Goal: Check status: Check status

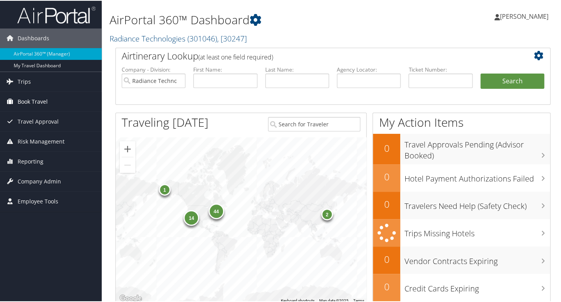
click at [28, 101] on span "Book Travel" at bounding box center [33, 101] width 30 height 20
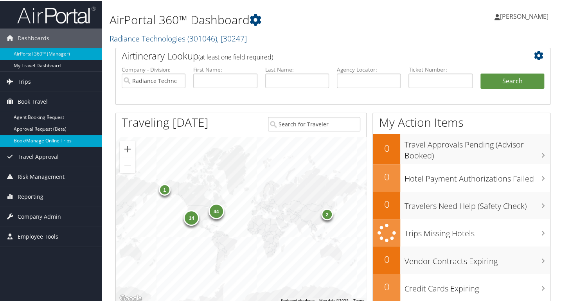
click at [47, 141] on link "Book/Manage Online Trips" at bounding box center [51, 140] width 102 height 12
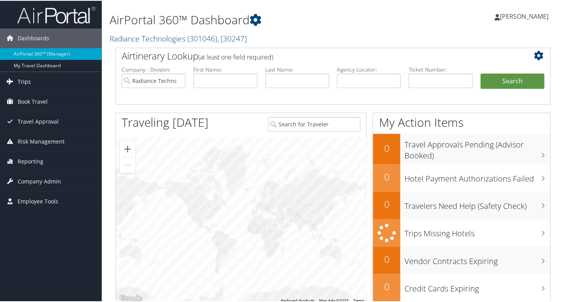
click at [23, 80] on span "Trips" at bounding box center [24, 81] width 13 height 20
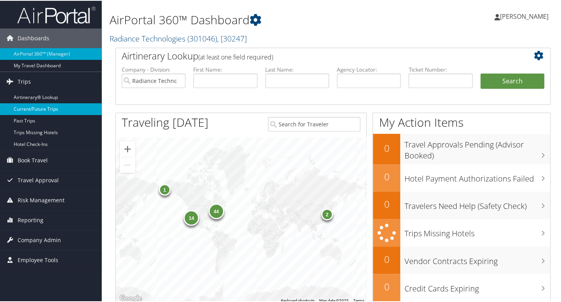
click at [55, 113] on link "Current/Future Trips" at bounding box center [51, 109] width 102 height 12
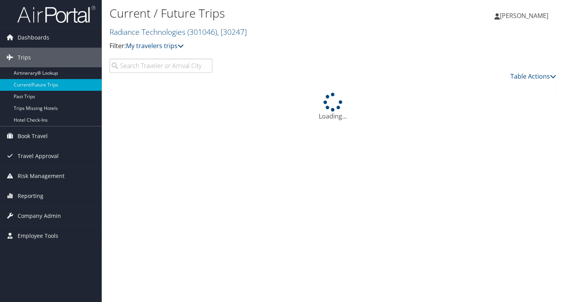
click at [160, 69] on input "search" at bounding box center [161, 66] width 103 height 14
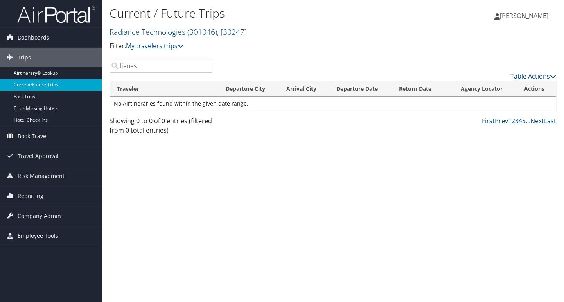
type input "lienes"
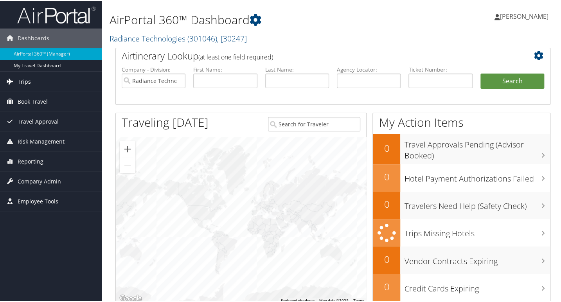
click at [21, 80] on span "Trips" at bounding box center [24, 81] width 13 height 20
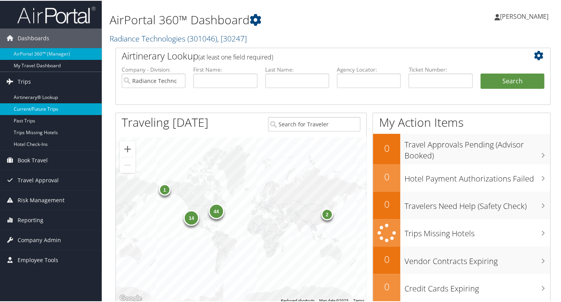
click at [51, 104] on link "Current/Future Trips" at bounding box center [51, 109] width 102 height 12
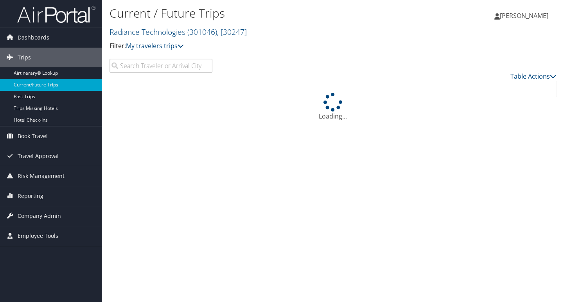
click at [188, 71] on input "search" at bounding box center [161, 66] width 103 height 14
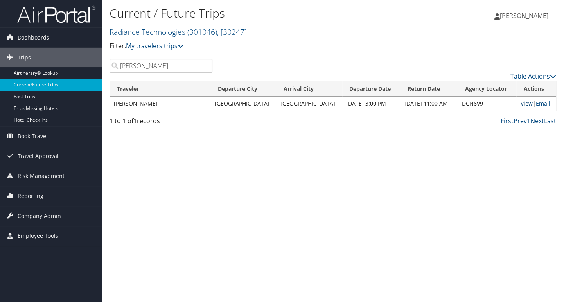
type input "[PERSON_NAME]"
click at [526, 103] on link "View" at bounding box center [527, 103] width 12 height 7
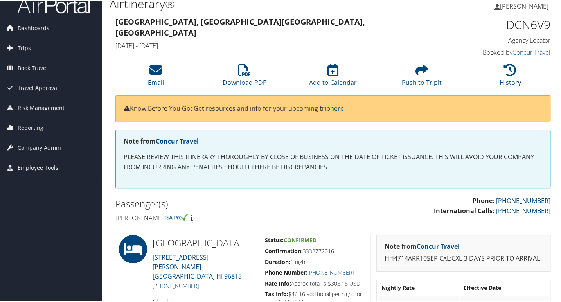
scroll to position [4, 0]
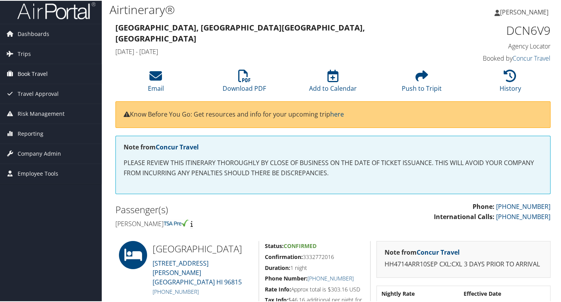
click at [33, 70] on span "Book Travel" at bounding box center [33, 73] width 30 height 20
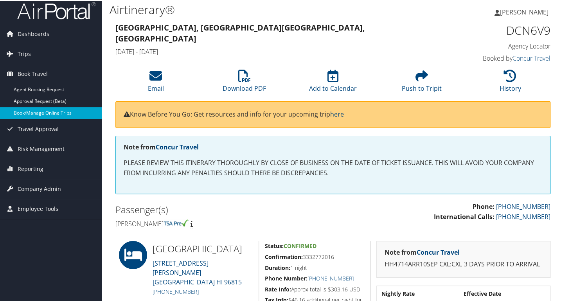
click at [57, 113] on link "Book/Manage Online Trips" at bounding box center [51, 112] width 102 height 12
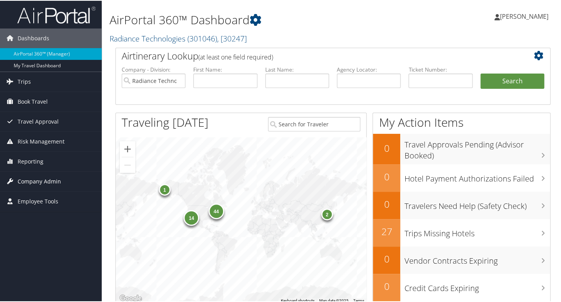
click at [54, 188] on span "Company Admin" at bounding box center [39, 181] width 43 height 20
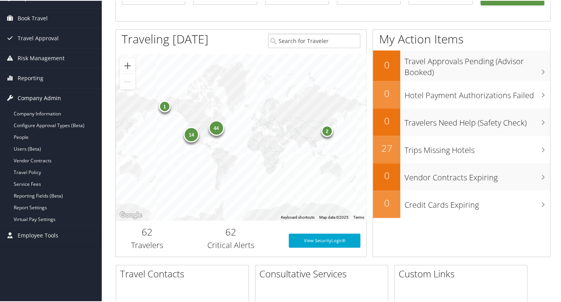
scroll to position [89, 0]
